Goal: Use online tool/utility: Utilize a website feature to perform a specific function

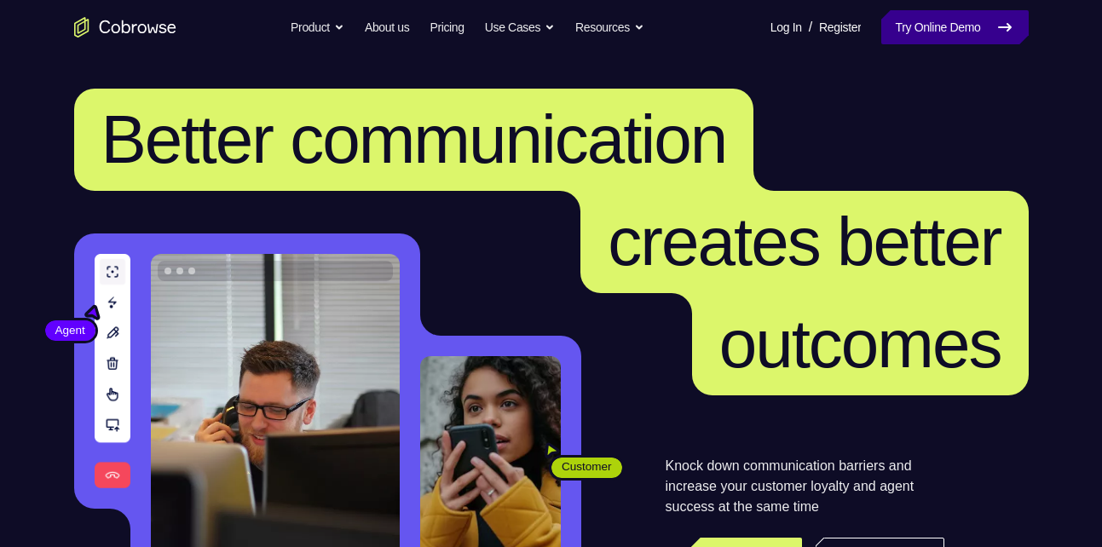
click at [936, 22] on link "Try Online Demo" at bounding box center [954, 27] width 147 height 34
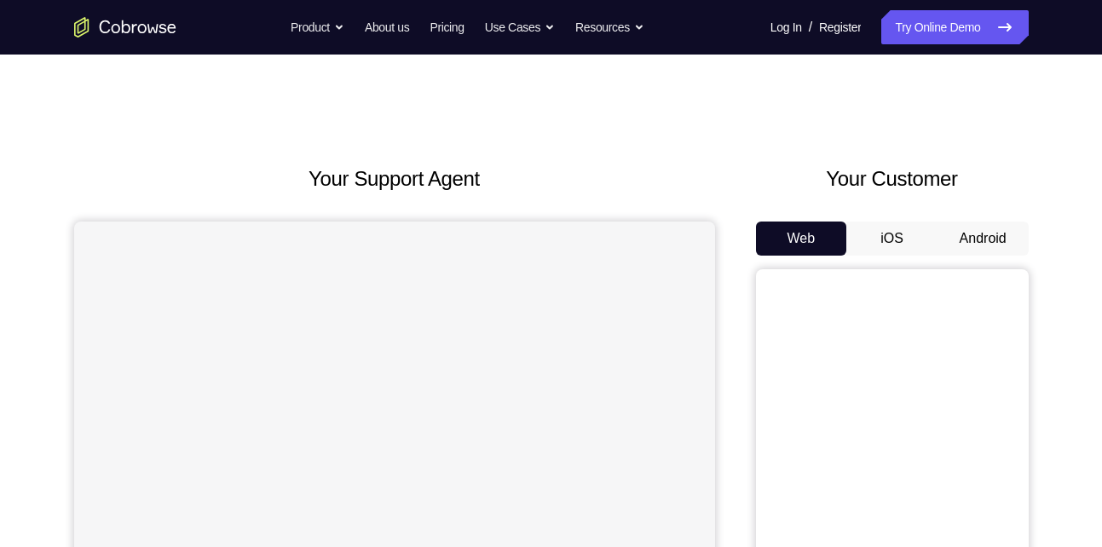
click at [1001, 229] on button "Android" at bounding box center [982, 239] width 91 height 34
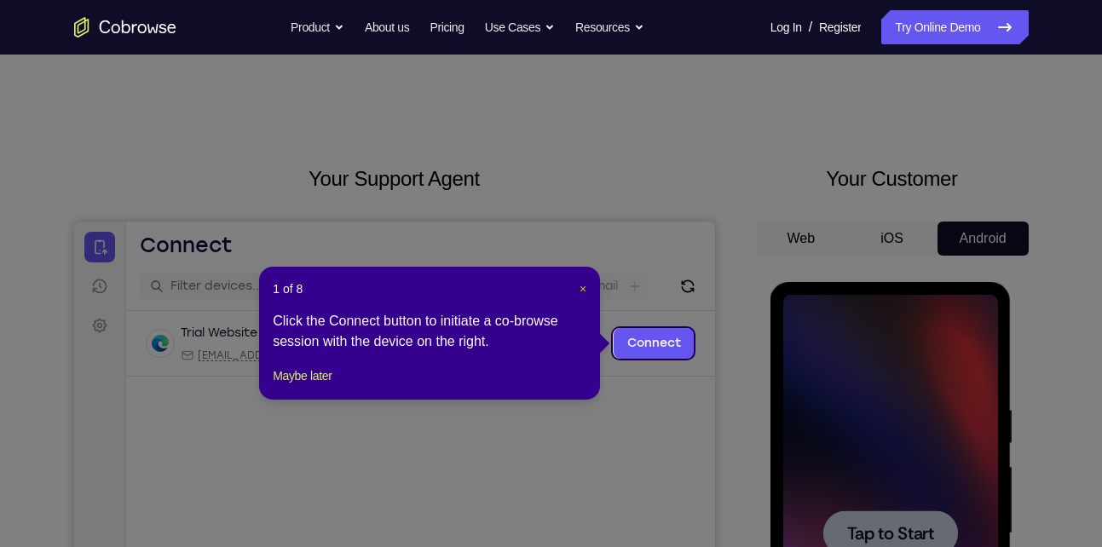
click at [585, 291] on span "×" at bounding box center [582, 289] width 7 height 14
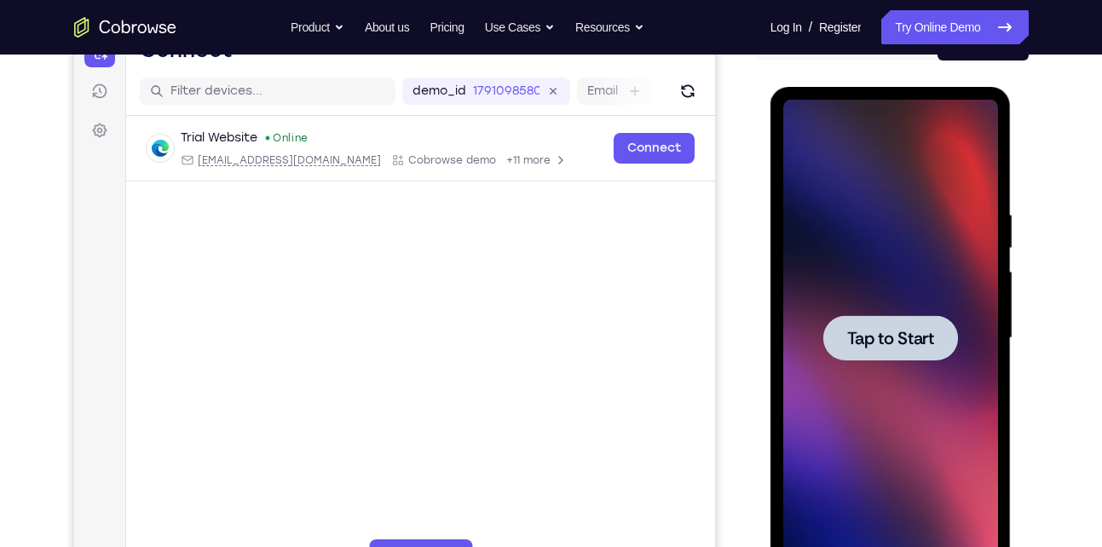
scroll to position [199, 0]
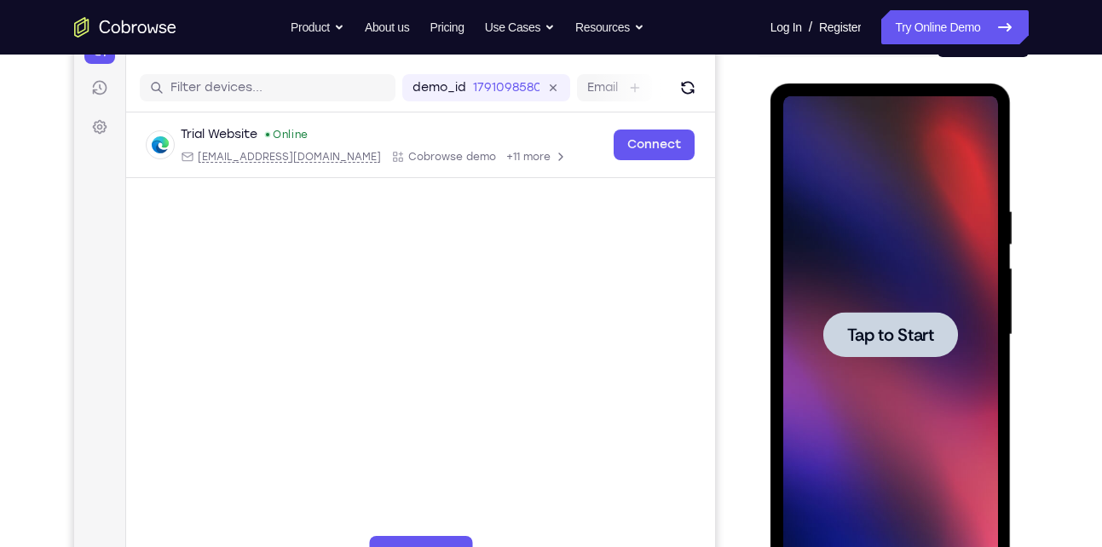
click at [885, 322] on div at bounding box center [890, 334] width 135 height 45
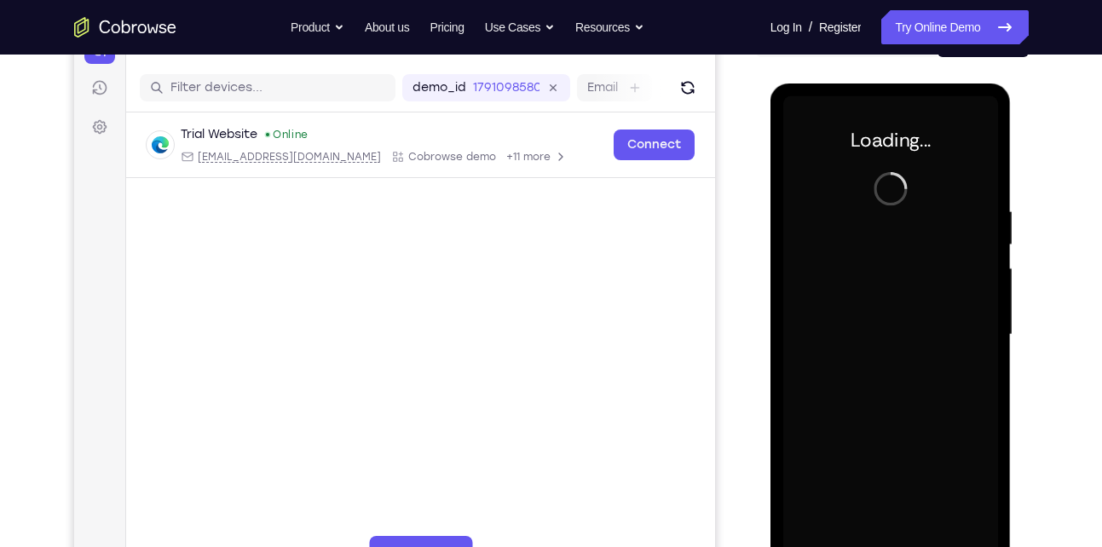
scroll to position [309, 0]
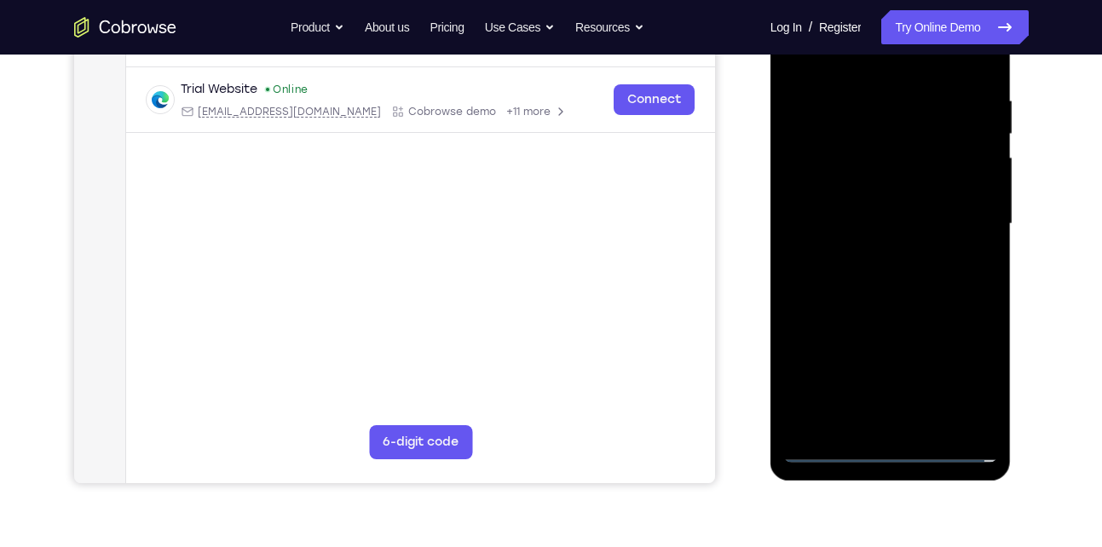
click at [890, 444] on div at bounding box center [890, 224] width 215 height 477
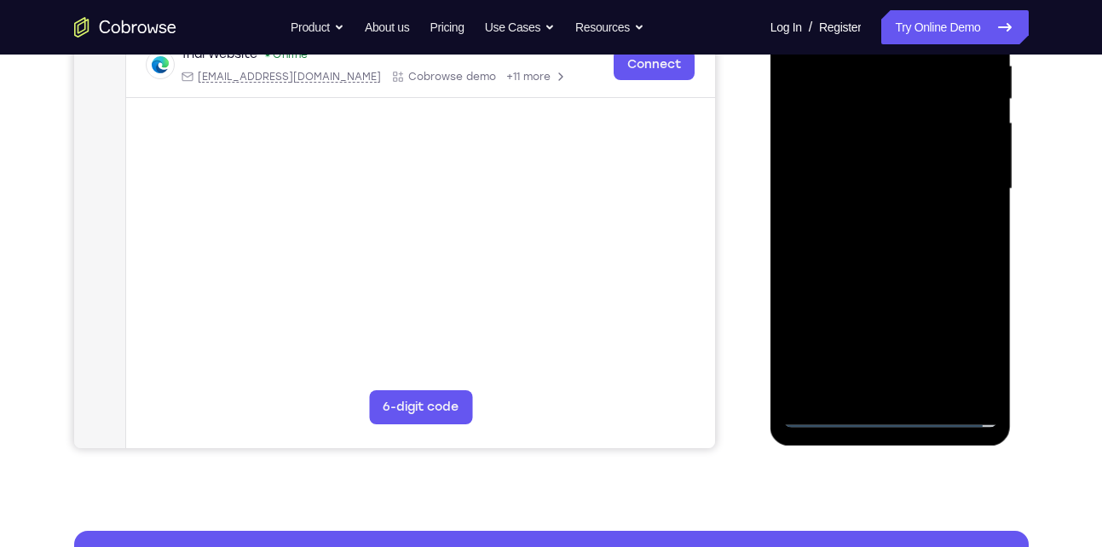
scroll to position [349, 0]
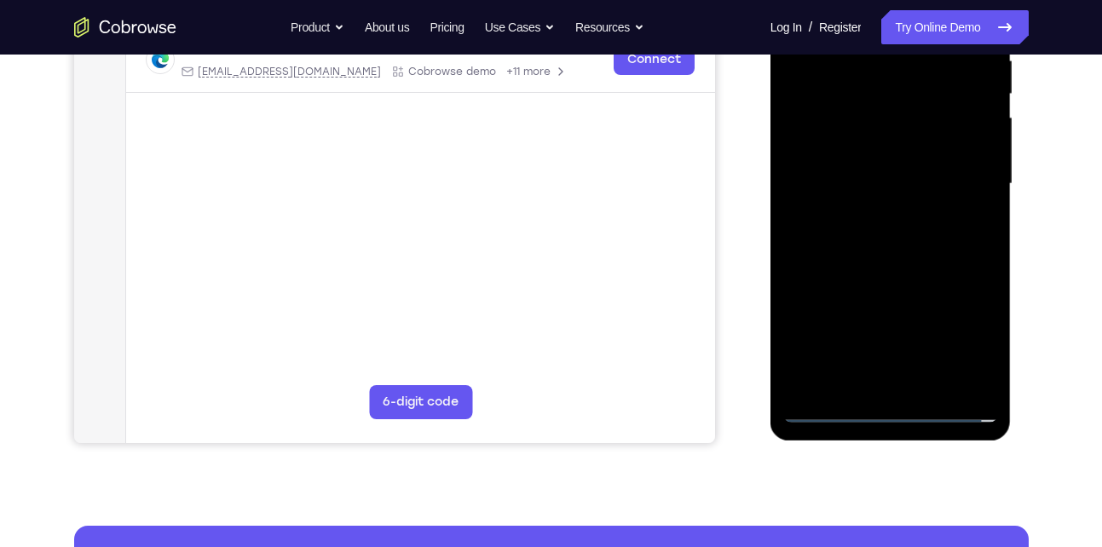
click at [891, 408] on div at bounding box center [890, 183] width 215 height 477
click at [958, 331] on div at bounding box center [890, 183] width 215 height 477
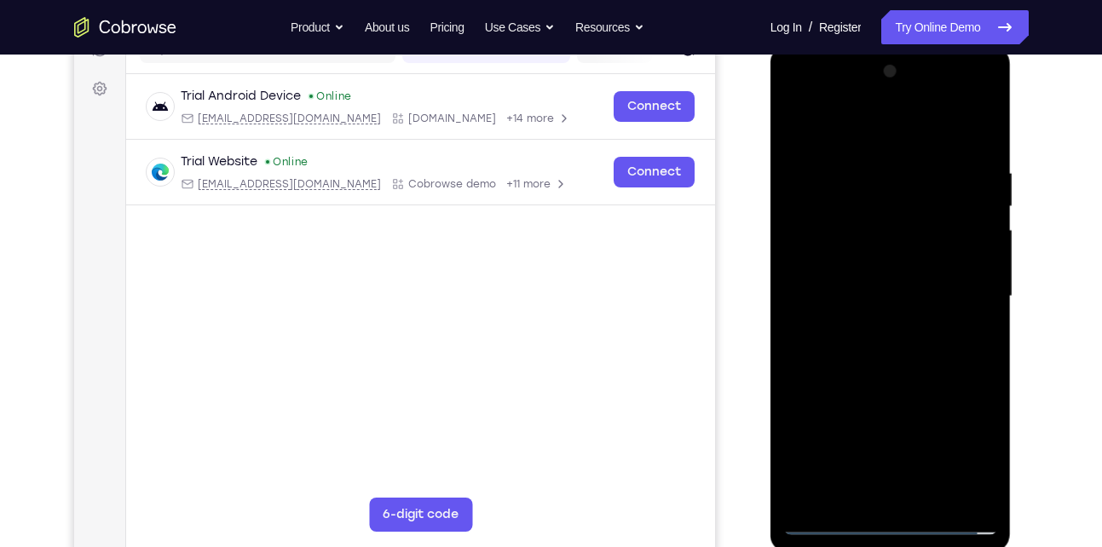
scroll to position [236, 0]
click at [830, 122] on div at bounding box center [890, 297] width 215 height 477
click at [958, 303] on div at bounding box center [890, 297] width 215 height 477
click at [864, 329] on div at bounding box center [890, 297] width 215 height 477
click at [879, 283] on div at bounding box center [890, 297] width 215 height 477
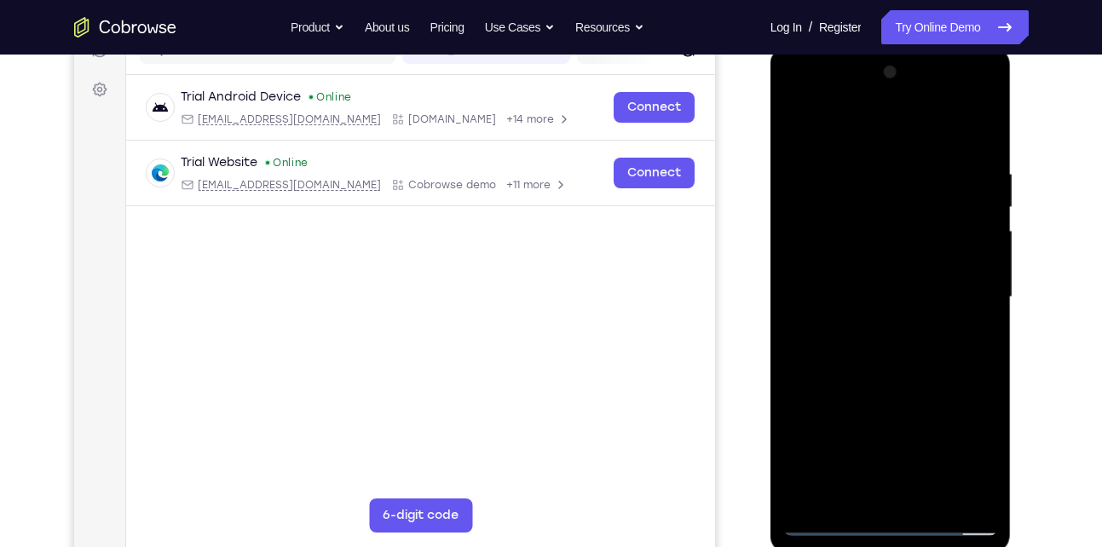
click at [853, 268] on div at bounding box center [890, 297] width 215 height 477
click at [832, 299] on div at bounding box center [890, 297] width 215 height 477
click at [825, 357] on div at bounding box center [890, 297] width 215 height 477
click at [960, 126] on div at bounding box center [890, 297] width 215 height 477
click at [884, 348] on div at bounding box center [890, 297] width 215 height 477
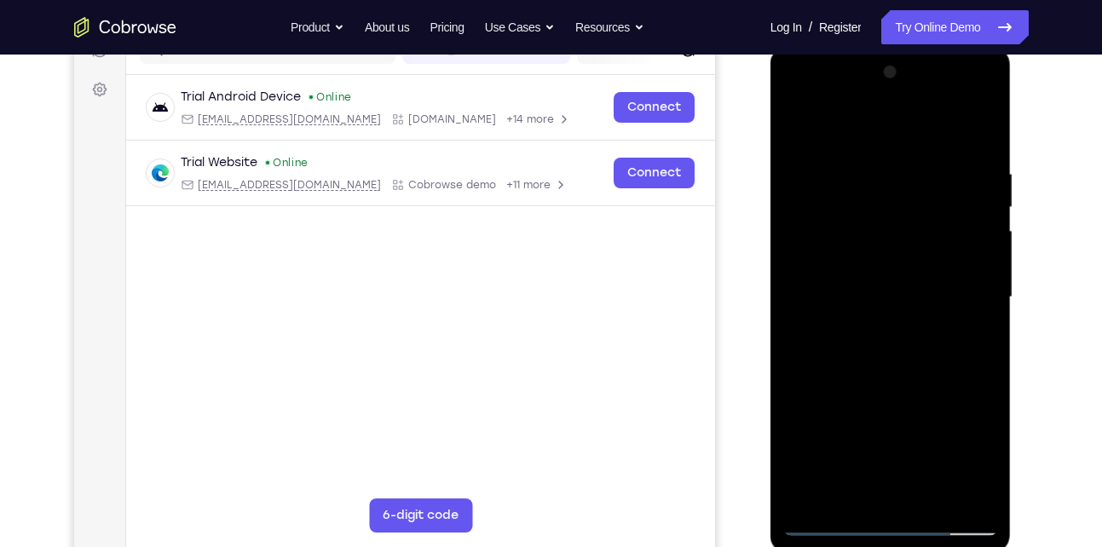
click at [871, 356] on div at bounding box center [890, 297] width 215 height 477
click at [889, 353] on div at bounding box center [890, 297] width 215 height 477
click at [895, 350] on div at bounding box center [890, 297] width 215 height 477
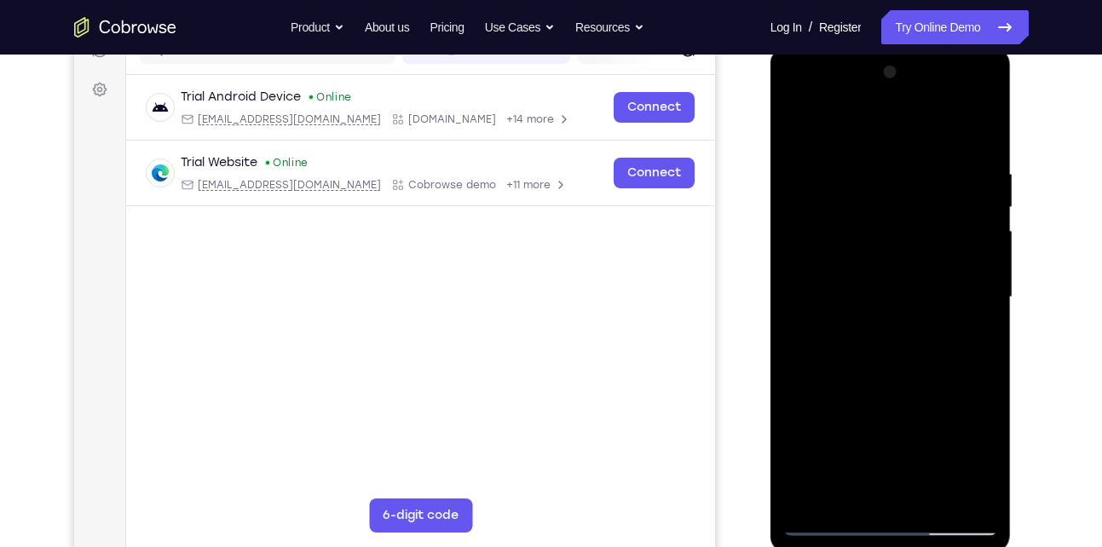
click at [889, 349] on div at bounding box center [890, 297] width 215 height 477
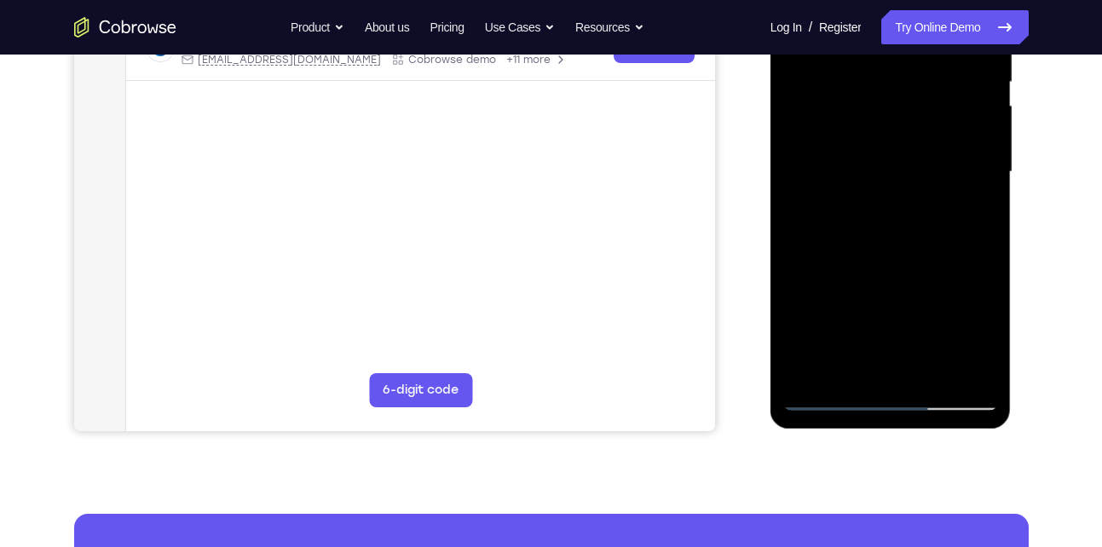
scroll to position [363, 0]
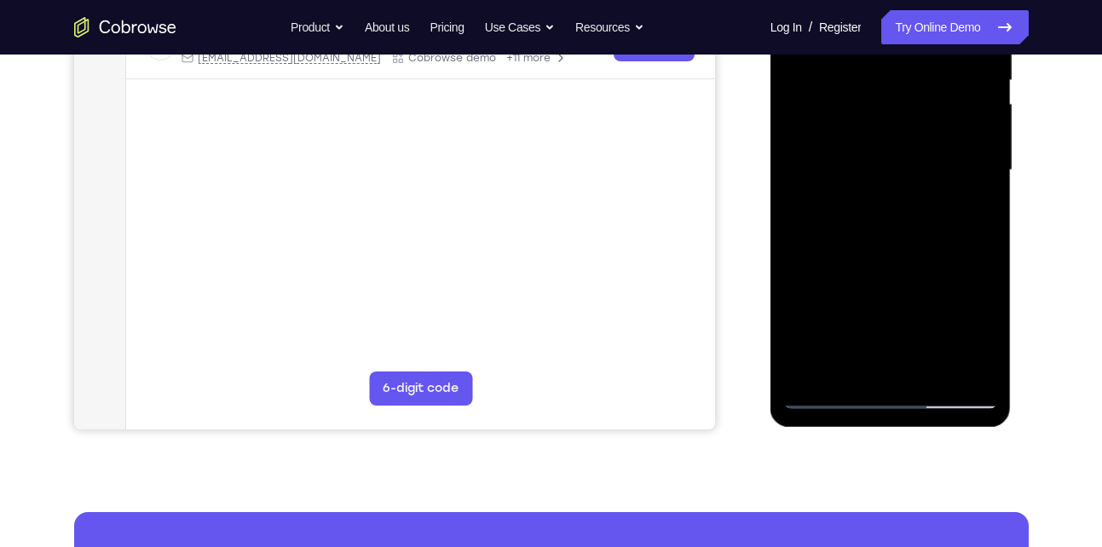
click at [879, 227] on div at bounding box center [890, 170] width 215 height 477
click at [897, 210] on div at bounding box center [890, 170] width 215 height 477
click at [875, 255] on div at bounding box center [890, 170] width 215 height 477
click at [891, 88] on div at bounding box center [890, 170] width 215 height 477
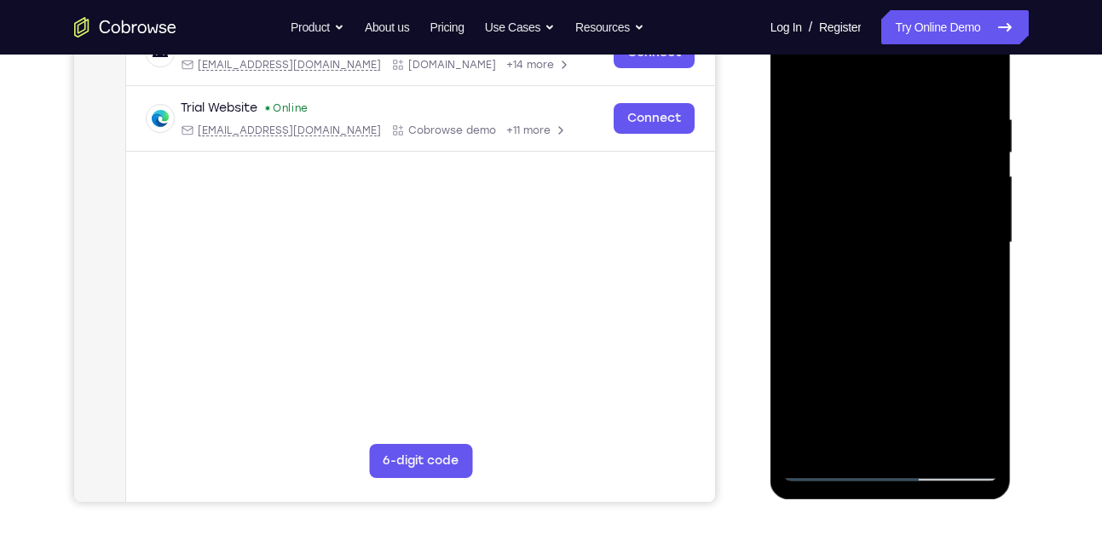
scroll to position [289, 0]
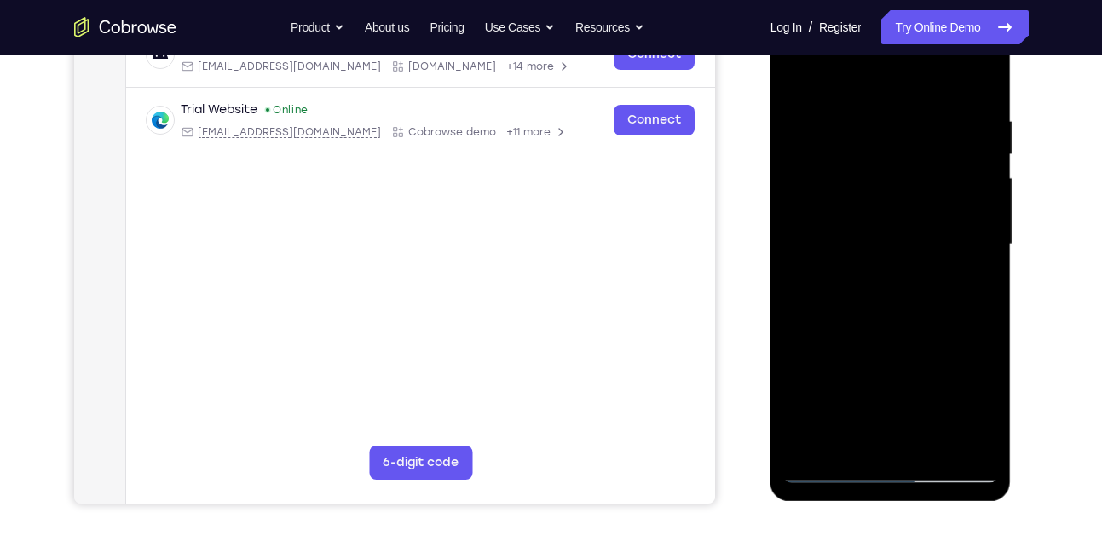
click at [848, 196] on div at bounding box center [890, 244] width 215 height 477
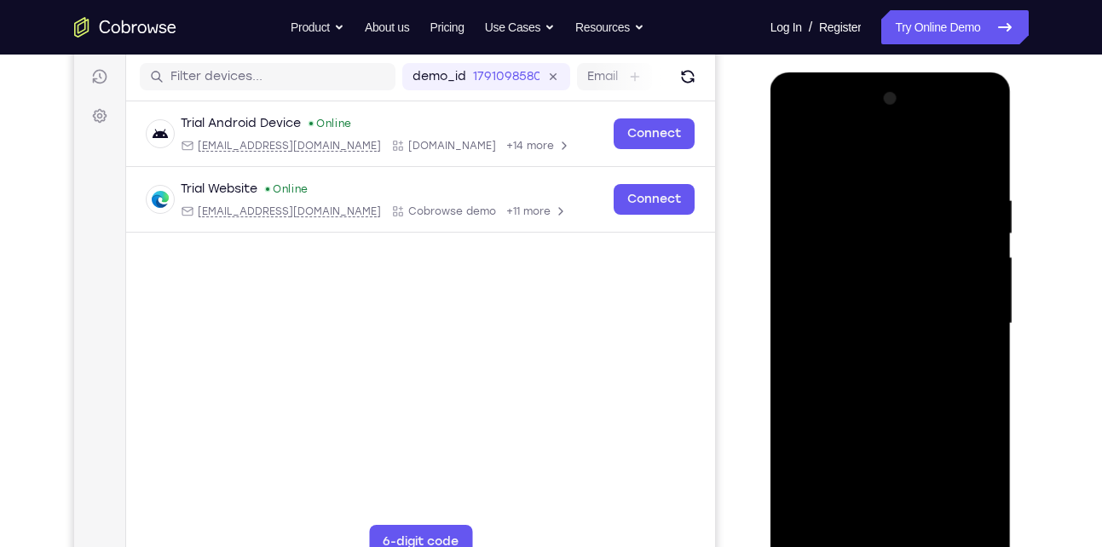
scroll to position [209, 0]
click at [879, 276] on div at bounding box center [890, 324] width 215 height 477
click at [873, 320] on div at bounding box center [890, 324] width 215 height 477
click at [875, 321] on div at bounding box center [890, 324] width 215 height 477
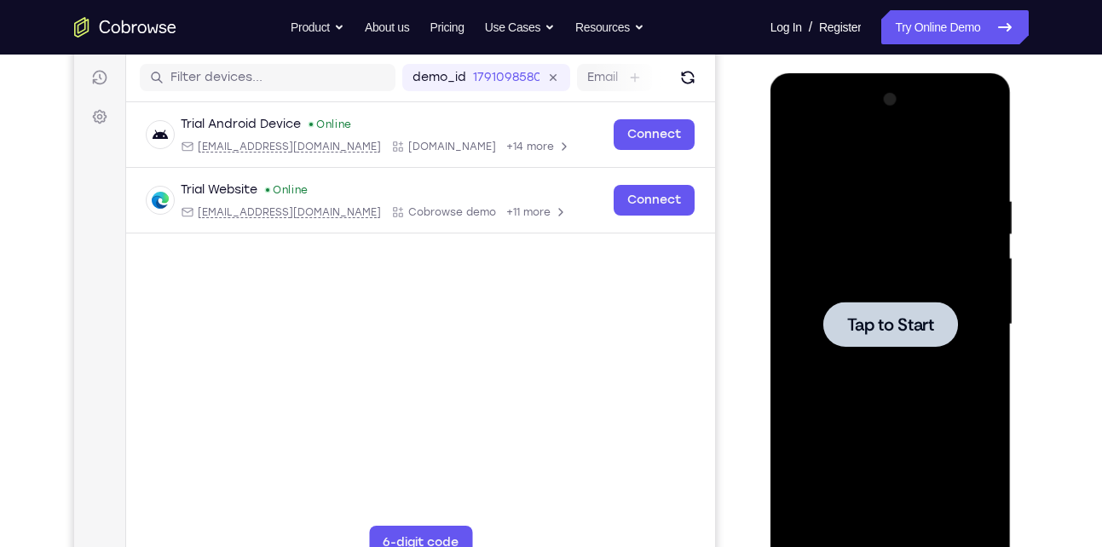
click at [886, 329] on span "Tap to Start" at bounding box center [890, 324] width 87 height 17
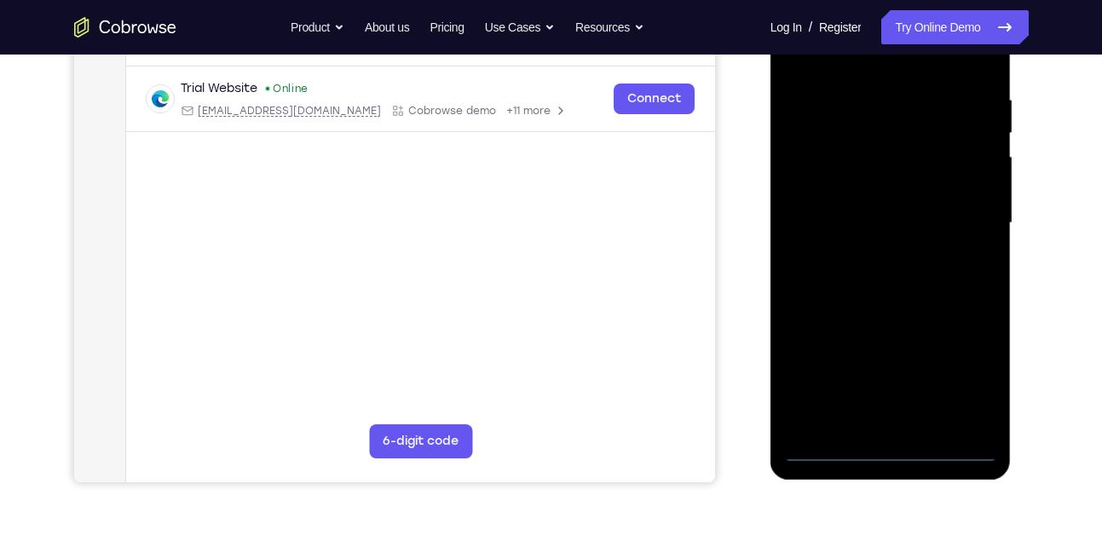
scroll to position [311, 0]
click at [887, 446] on div at bounding box center [890, 222] width 215 height 477
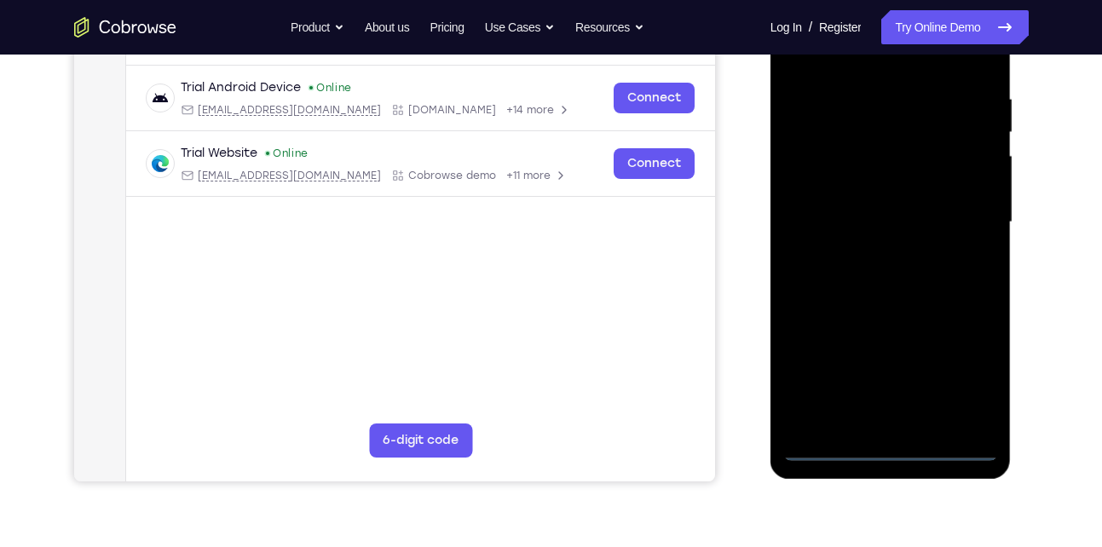
click at [956, 372] on div at bounding box center [890, 222] width 215 height 477
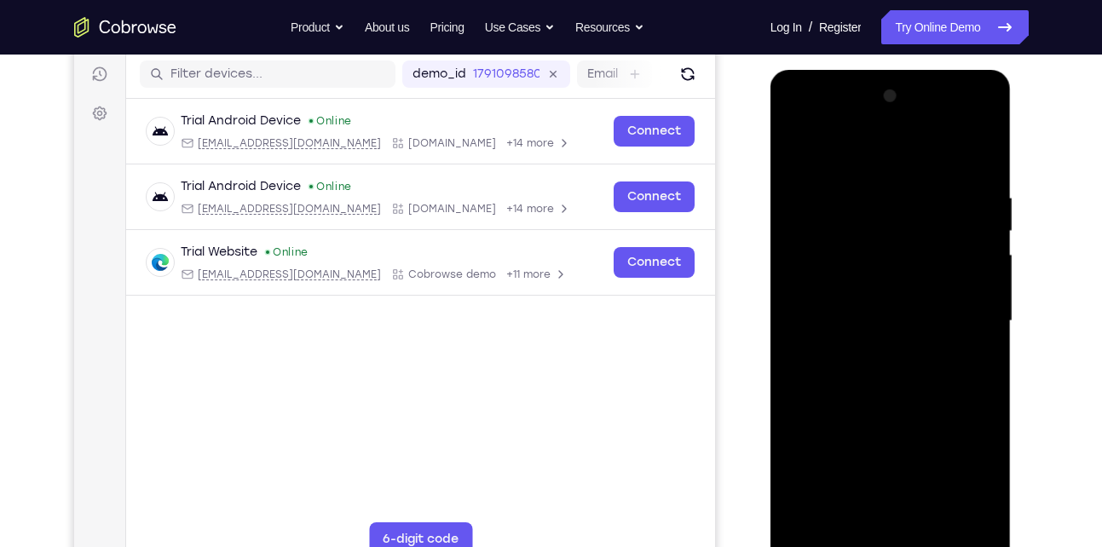
click at [821, 155] on div at bounding box center [890, 321] width 215 height 477
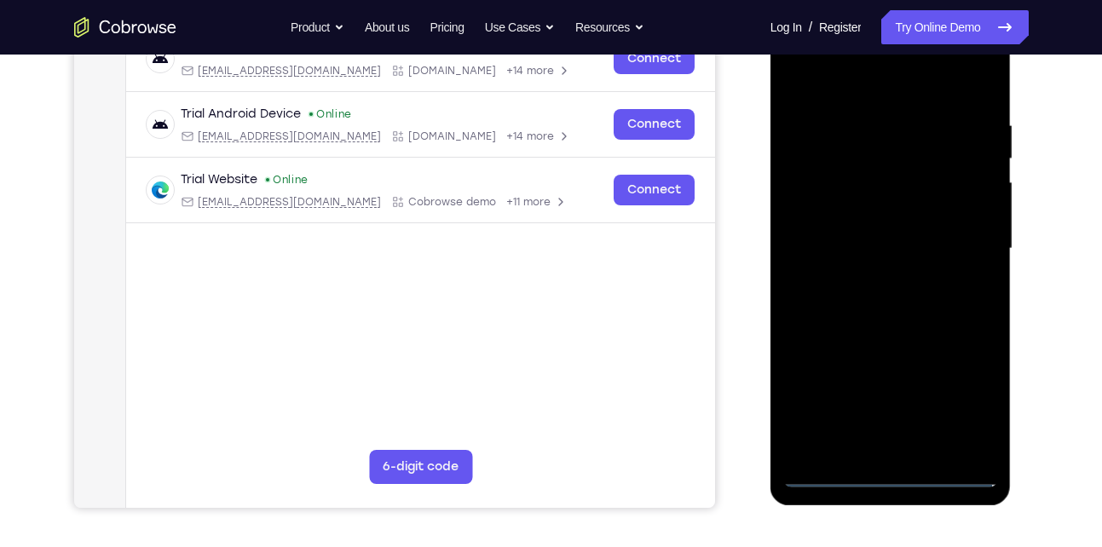
scroll to position [285, 0]
click at [963, 266] on div at bounding box center [890, 247] width 215 height 477
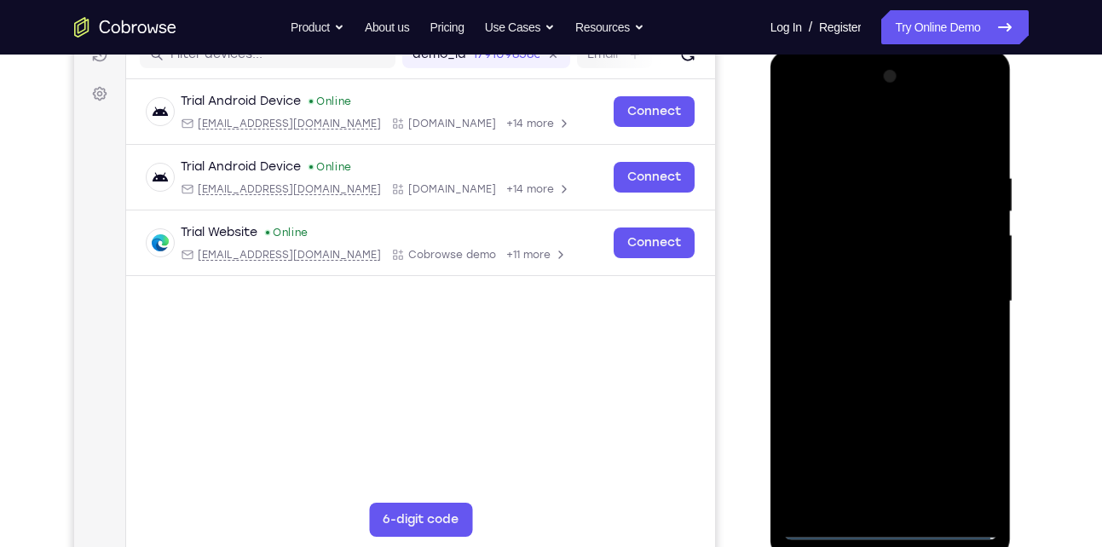
scroll to position [231, 0]
click at [960, 303] on div at bounding box center [890, 302] width 215 height 477
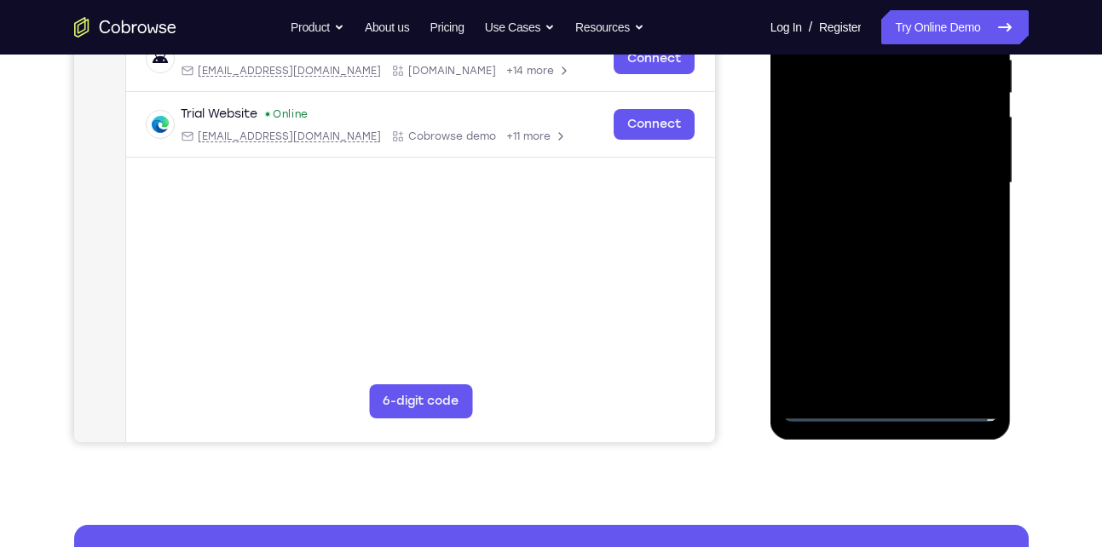
scroll to position [355, 0]
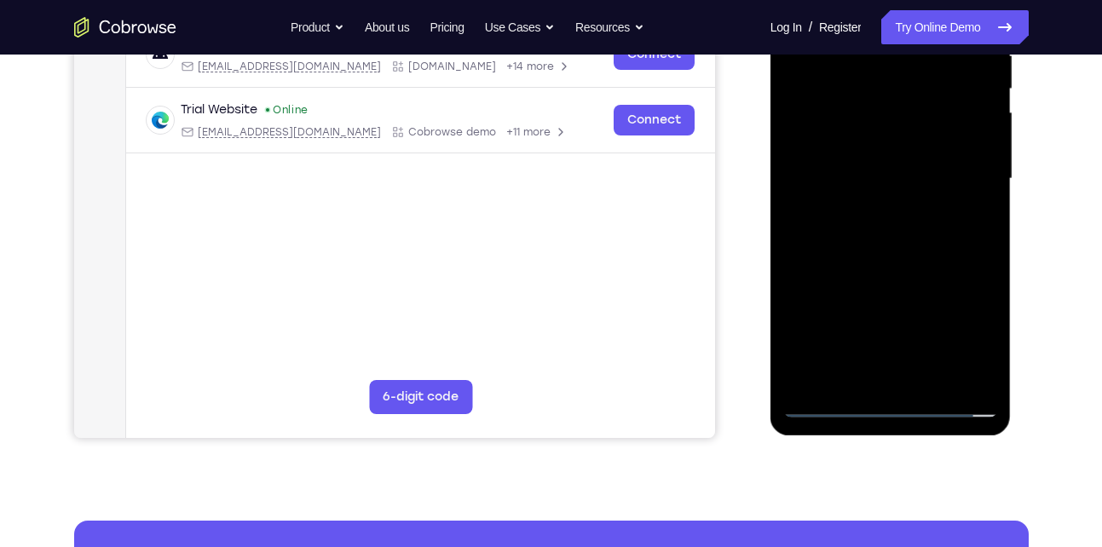
click at [867, 210] on div at bounding box center [890, 178] width 215 height 477
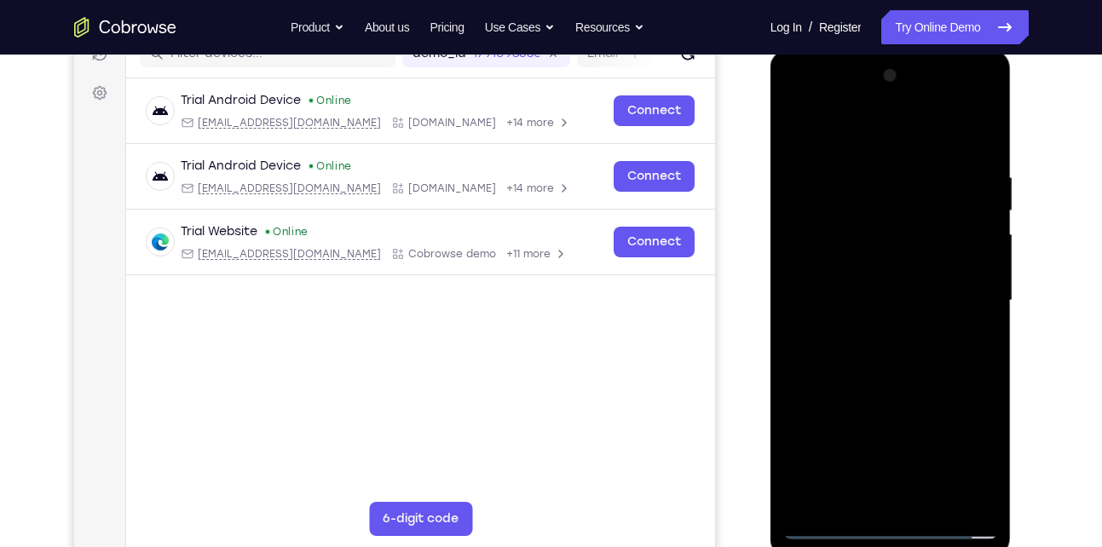
scroll to position [232, 0]
click at [876, 291] on div at bounding box center [890, 301] width 215 height 477
click at [845, 270] on div at bounding box center [890, 301] width 215 height 477
click at [847, 298] on div at bounding box center [890, 301] width 215 height 477
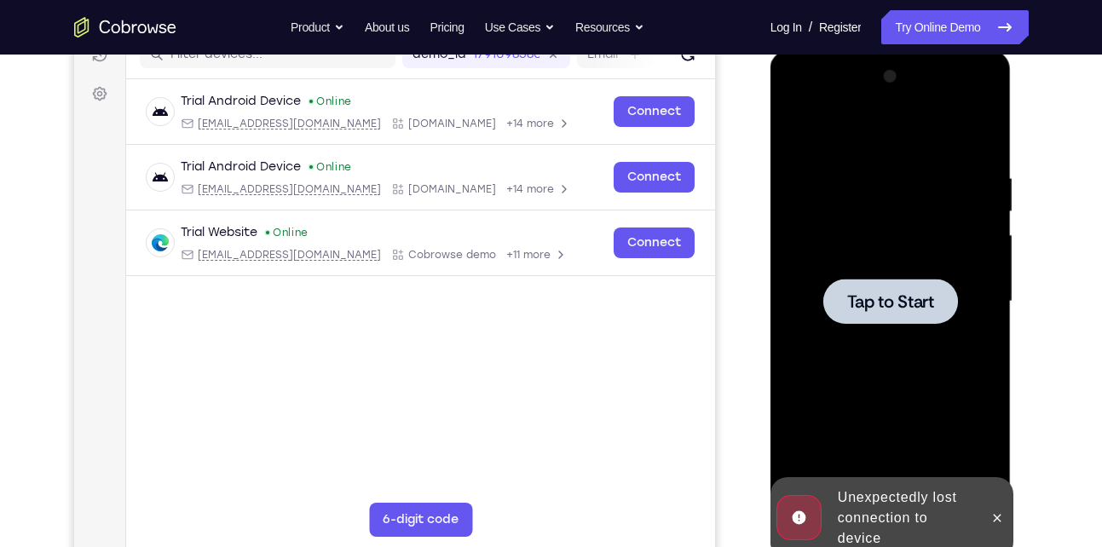
click at [847, 298] on span "Tap to Start" at bounding box center [890, 301] width 87 height 17
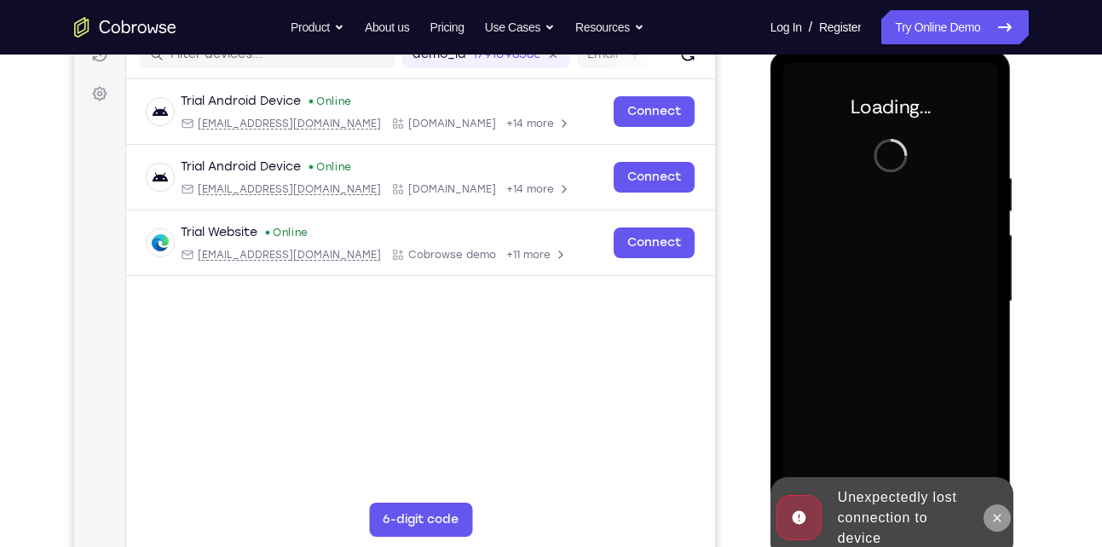
click at [993, 514] on icon at bounding box center [997, 518] width 14 height 14
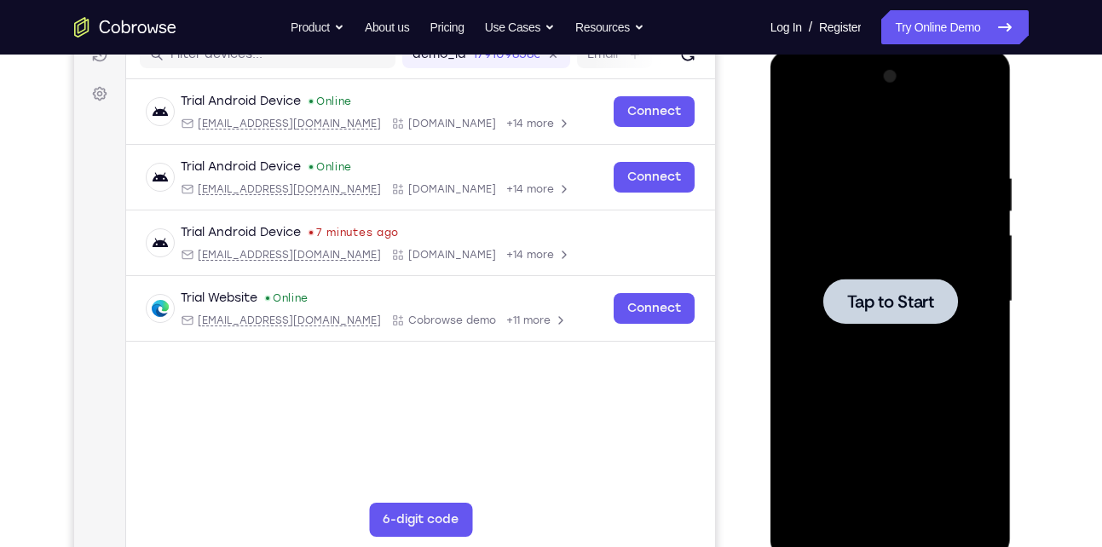
click at [891, 293] on span "Tap to Start" at bounding box center [890, 301] width 87 height 17
